Goal: Answer question/provide support: Share knowledge or assist other users

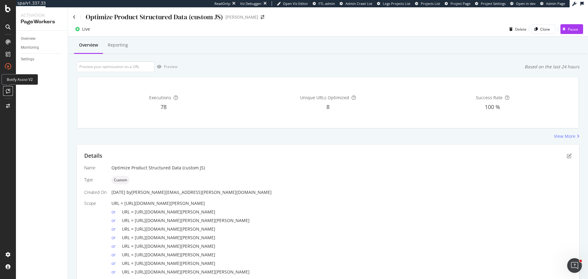
click at [8, 90] on icon at bounding box center [8, 91] width 5 height 5
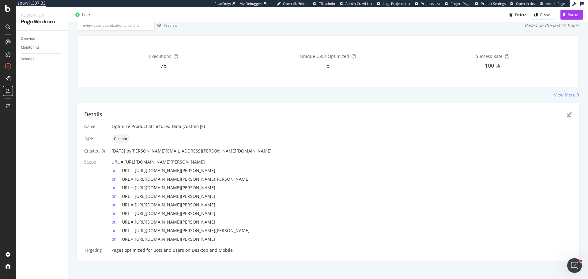
scroll to position [45, 0]
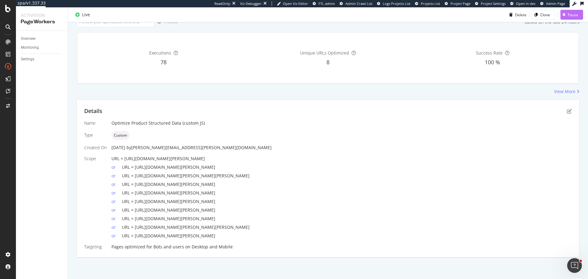
click at [568, 11] on div "Pause" at bounding box center [570, 14] width 18 height 9
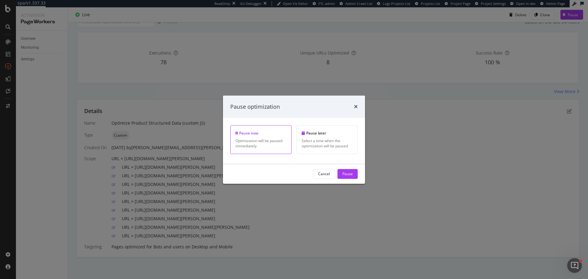
click at [349, 174] on div "Pause" at bounding box center [348, 173] width 10 height 5
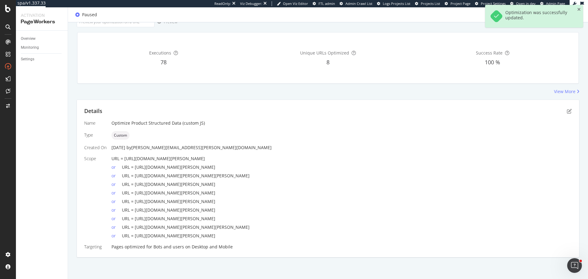
scroll to position [0, 0]
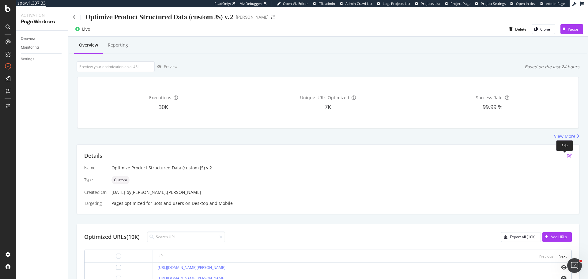
click at [567, 155] on icon "pen-to-square" at bounding box center [569, 155] width 5 height 5
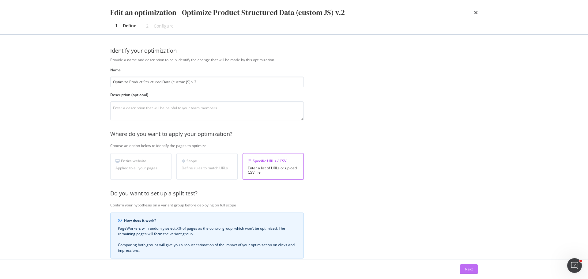
click at [467, 271] on div "Next" at bounding box center [469, 269] width 8 height 5
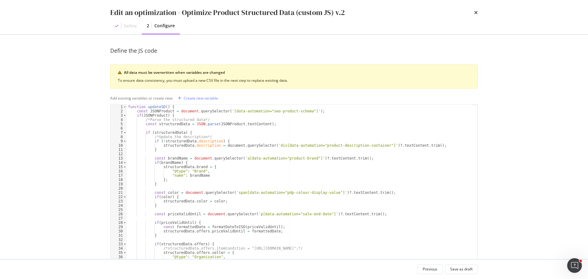
click at [268, 171] on div "function updateSD ( ) { const JSONProduct = document . querySelector ( '[data-a…" at bounding box center [300, 195] width 346 height 180
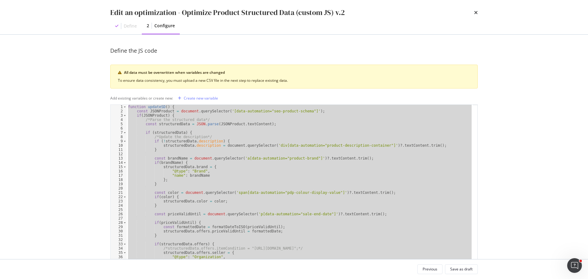
click at [196, 150] on div "function updateSD ( ) { const JSONProduct = document . querySelector ( '[data-a…" at bounding box center [300, 190] width 346 height 171
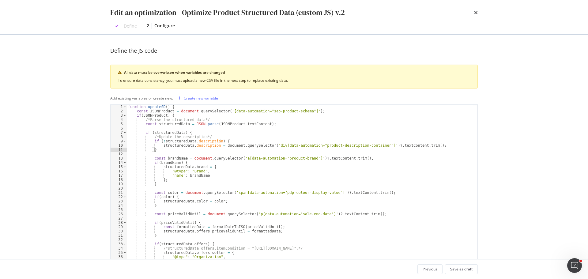
click at [191, 165] on div "function updateSD ( ) { const JSONProduct = document . querySelector ( '[data-a…" at bounding box center [300, 195] width 346 height 180
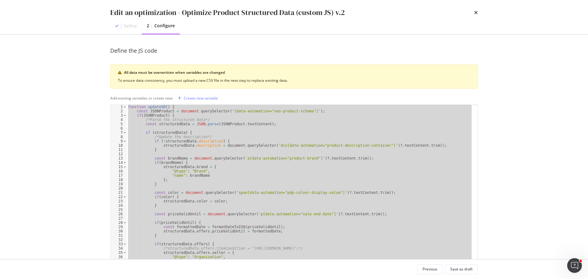
click at [190, 148] on div "function updateSD ( ) { const JSONProduct = document . querySelector ( '[data-a…" at bounding box center [300, 190] width 346 height 171
paste textarea "Cursor at row 180"
type textarea "waitForSD();"
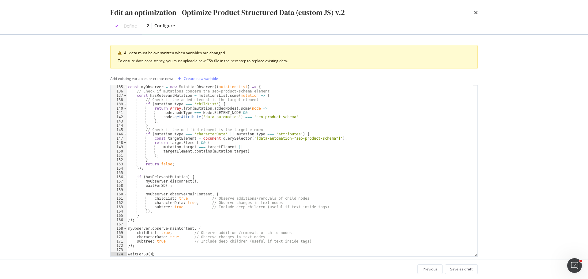
scroll to position [29, 0]
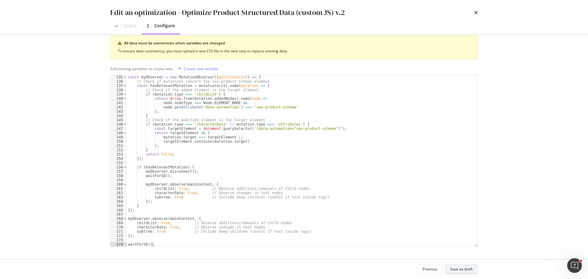
click at [460, 268] on div "Save as draft" at bounding box center [461, 269] width 22 height 5
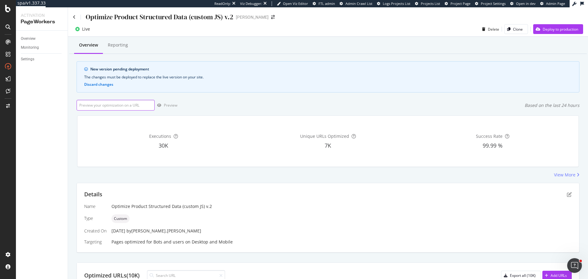
click at [125, 103] on input "url" at bounding box center [116, 105] width 78 height 11
paste input "https://www.myer.com.au/p/crest-slep-anywhere-inflatable-neck-pillow-travel-fli…"
click at [174, 108] on div "Preview" at bounding box center [166, 105] width 23 height 9
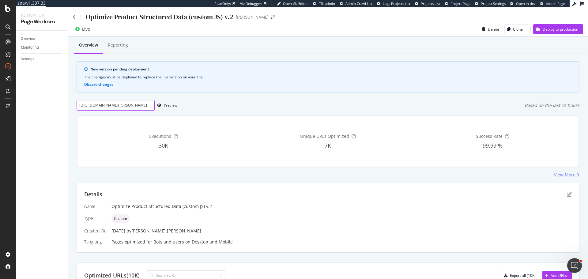
click at [127, 107] on input "https://www.myer.com.au/p/crest-slep-anywhere-inflatable-neck-pillow-travel-fli…" at bounding box center [116, 105] width 78 height 11
paste input "0rb3447-sunglasses-357790690"
click at [167, 104] on div "Preview" at bounding box center [170, 105] width 13 height 5
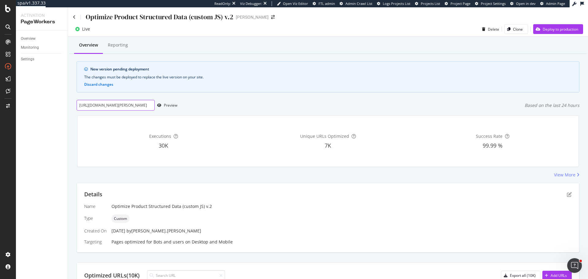
click at [127, 103] on input "https://www.myer.com.au/p/0rb3447-sunglasses-357790690" at bounding box center [116, 105] width 78 height 11
paste input "-185644090-192455740--1"
type input "https://www.myer.com.au/p/-185644090-192455740--1"
click at [172, 97] on div "Overview Reporting New version pending deployment The changes must be deployed …" at bounding box center [328, 264] width 520 height 455
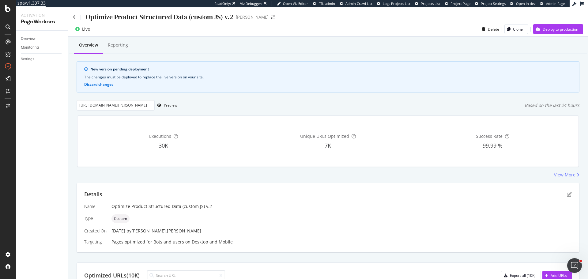
scroll to position [0, 0]
click at [172, 104] on div "Preview" at bounding box center [170, 105] width 13 height 5
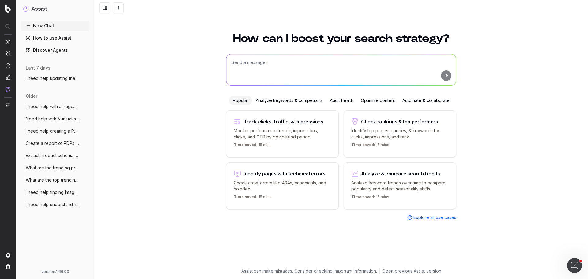
click at [266, 68] on textarea at bounding box center [341, 69] width 230 height 31
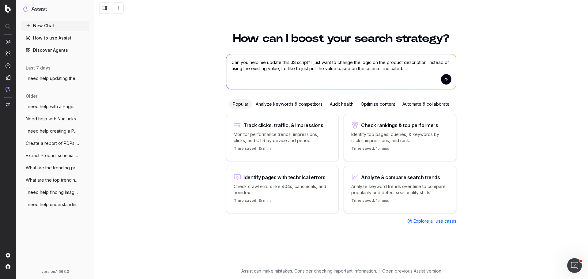
paste textarea "function updateSD() { const JSONProduct = document.querySelector('[data-automat…"
type textarea "Can you help me update this JS script? I just want to change the logic on the p…"
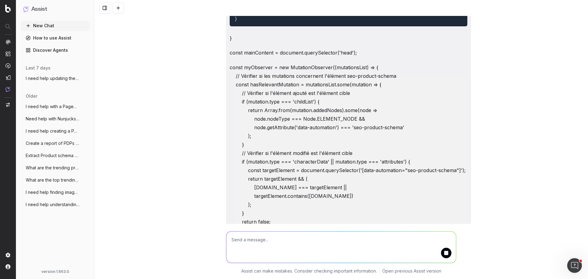
scroll to position [1103, 0]
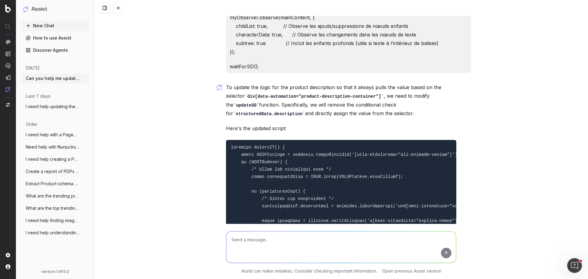
scroll to position [1449, 0]
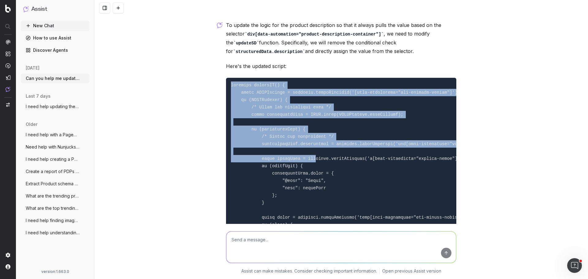
drag, startPoint x: 229, startPoint y: 93, endPoint x: 309, endPoint y: 168, distance: 109.3
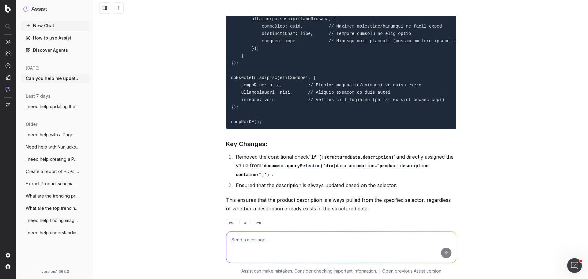
scroll to position [2705, 0]
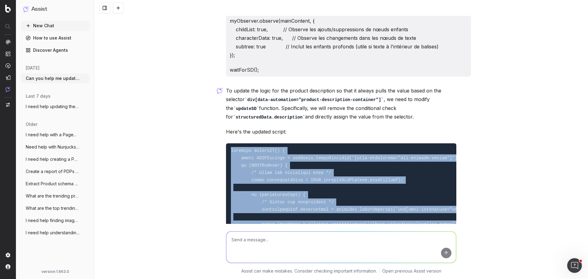
scroll to position [1449, 0]
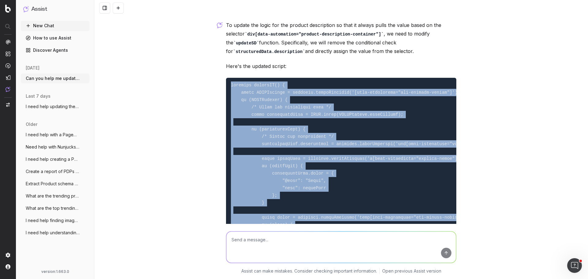
copy code "function updateSD() { const JSONProduct = document.querySelector('[data-automat…"
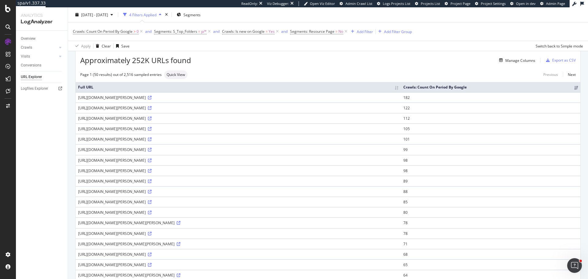
scroll to position [31, 0]
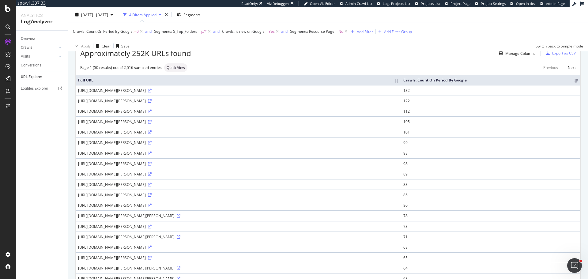
drag, startPoint x: 183, startPoint y: 89, endPoint x: 231, endPoint y: 91, distance: 48.4
click at [231, 91] on div "https://www.myer.com.au/p/instant-pot-instant-pot-duo-57l?utm_source=googlesurf…" at bounding box center [238, 90] width 320 height 5
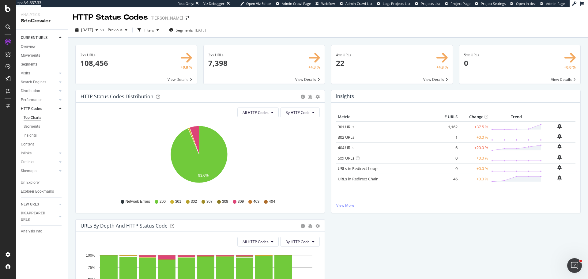
click at [449, 127] on td "1,162" at bounding box center [447, 127] width 25 height 11
click at [466, 201] on div "Metric # URLS Change Trend 301 URLs × Close Chart - API Requests List Area Type…" at bounding box center [455, 157] width 239 height 90
